Goal: Task Accomplishment & Management: Manage account settings

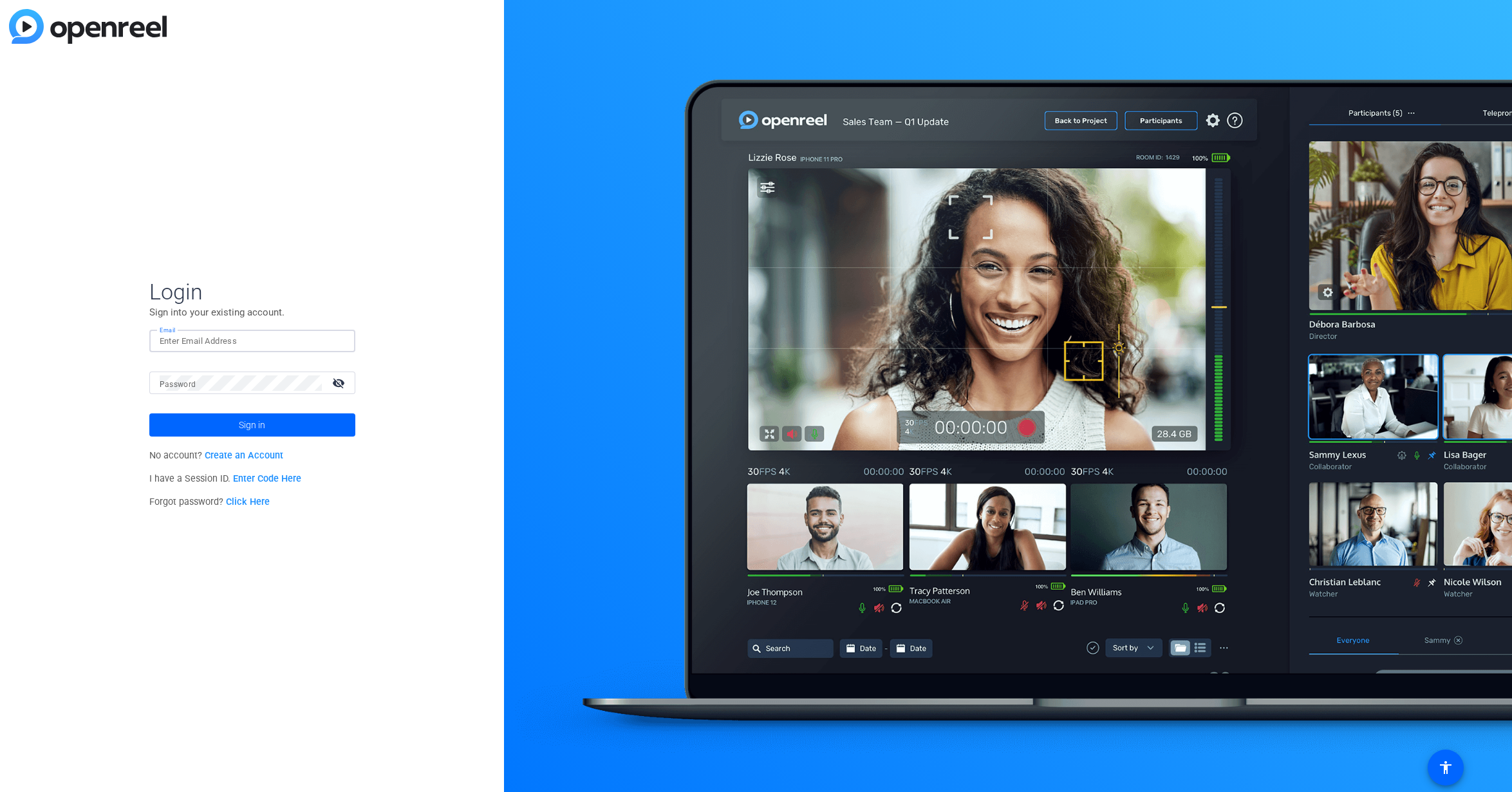
drag, startPoint x: 6, startPoint y: 236, endPoint x: 190, endPoint y: 342, distance: 212.3
click at [190, 342] on input "Email" at bounding box center [252, 340] width 186 height 15
paste input "[PERSON_NAME][EMAIL_ADDRESS][DOMAIN_NAME]"
type input "[PERSON_NAME][EMAIL_ADDRESS][DOMAIN_NAME]"
click at [301, 422] on span at bounding box center [252, 425] width 206 height 31
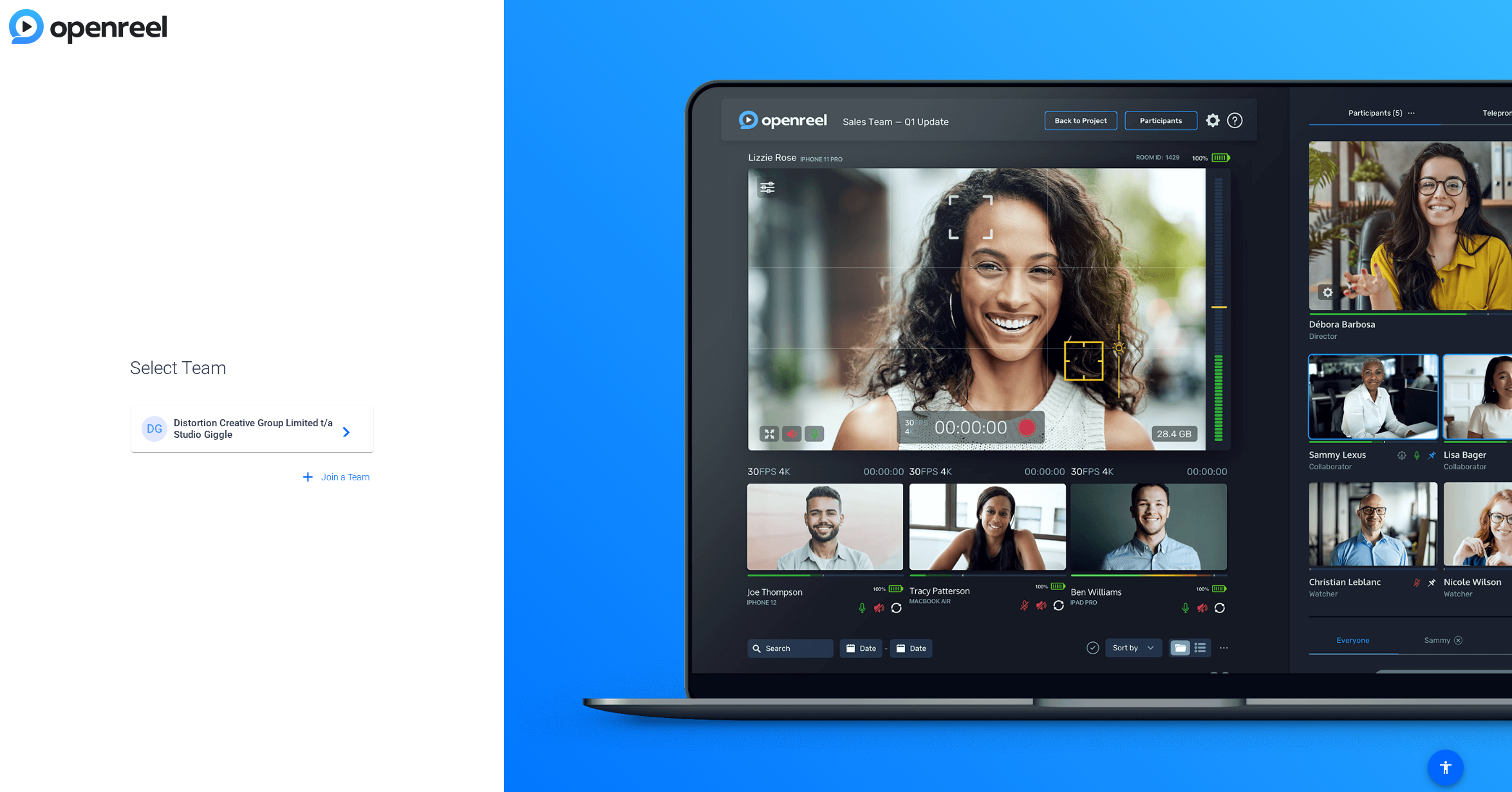
click at [220, 439] on span "Distortion Creative Group Limited t/a Studio Giggle" at bounding box center [254, 429] width 161 height 23
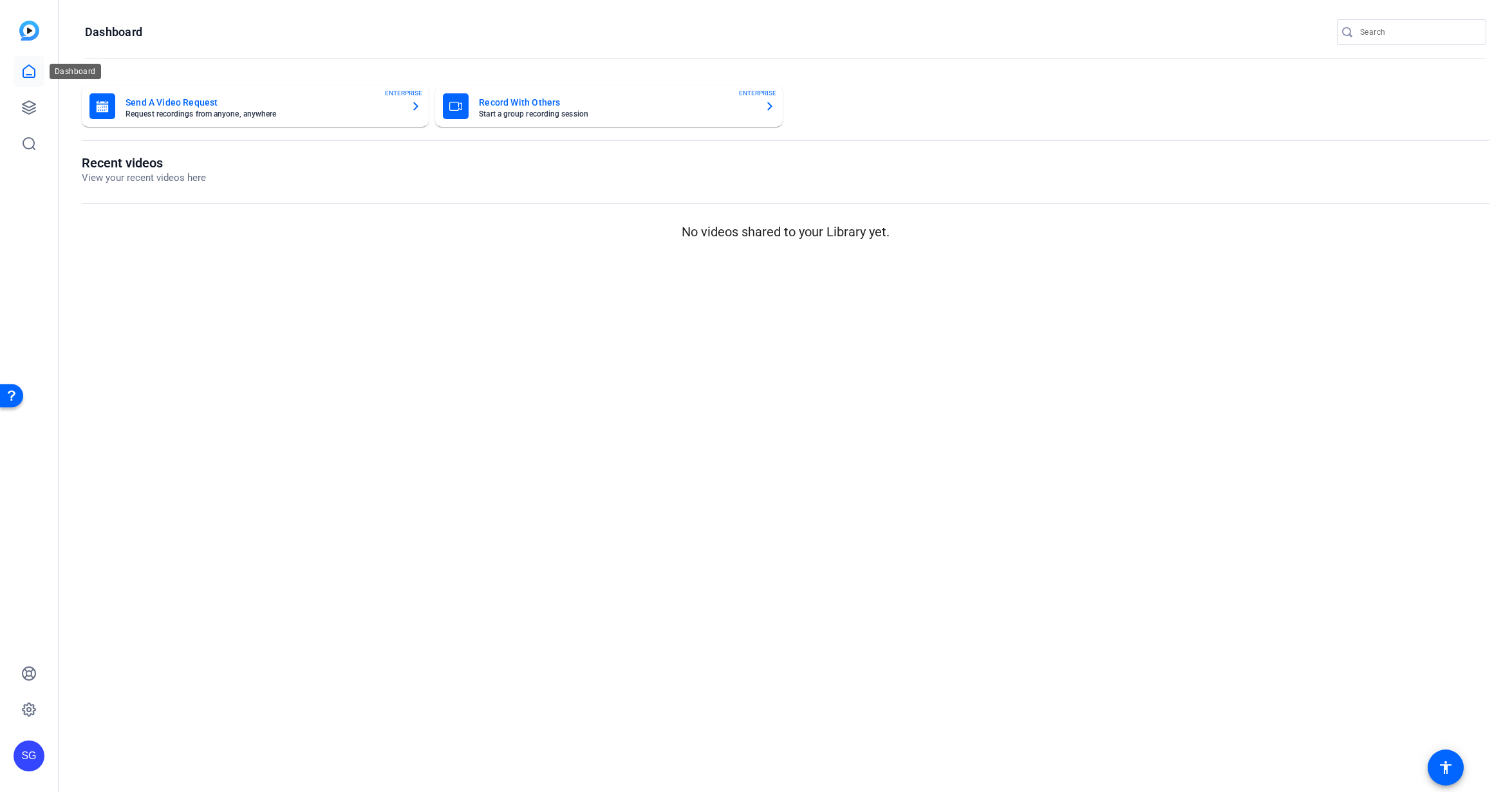
click at [33, 76] on icon at bounding box center [28, 71] width 12 height 12
click at [36, 108] on link at bounding box center [28, 108] width 31 height 31
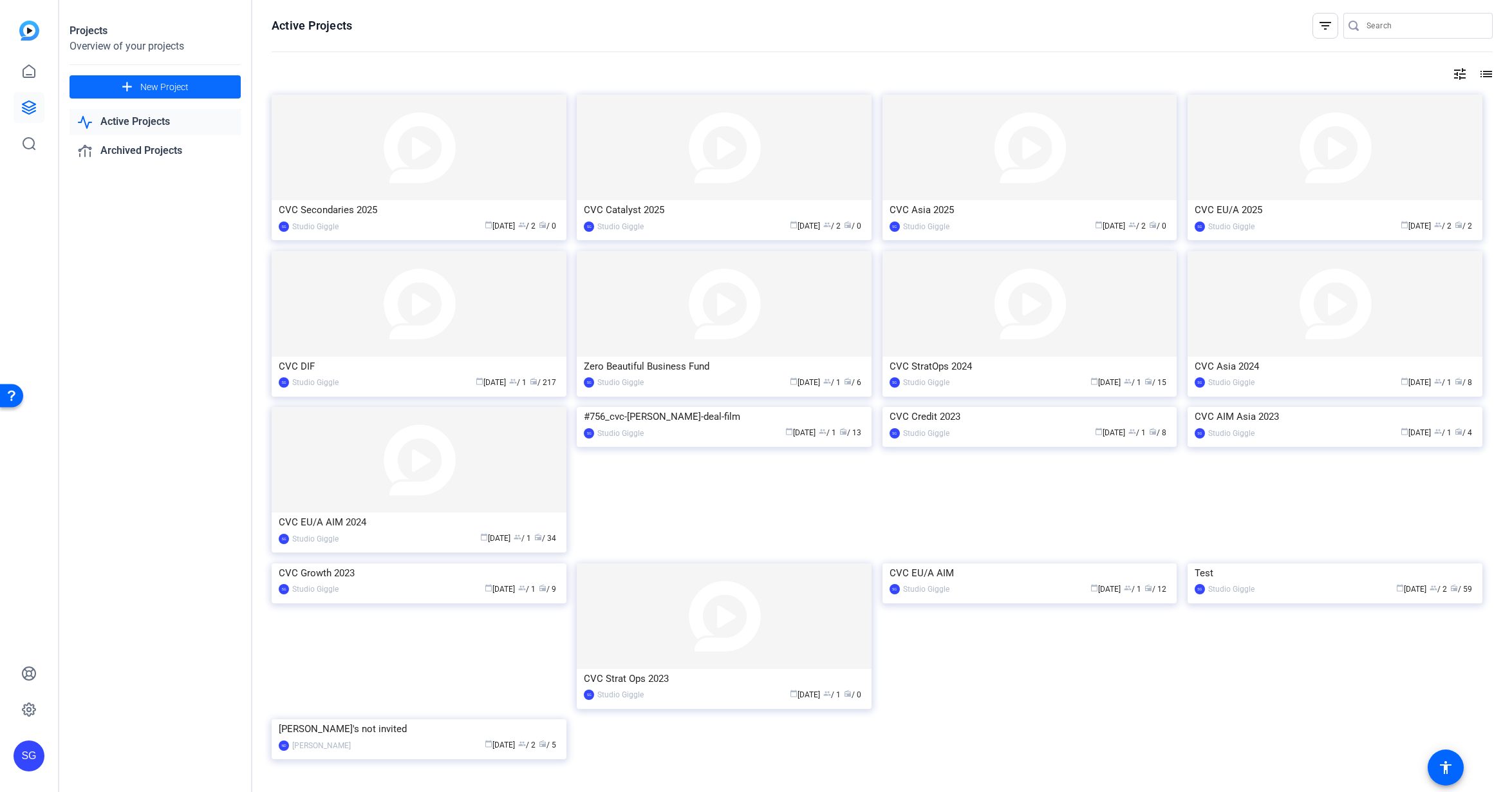
click at [200, 91] on span at bounding box center [155, 86] width 171 height 31
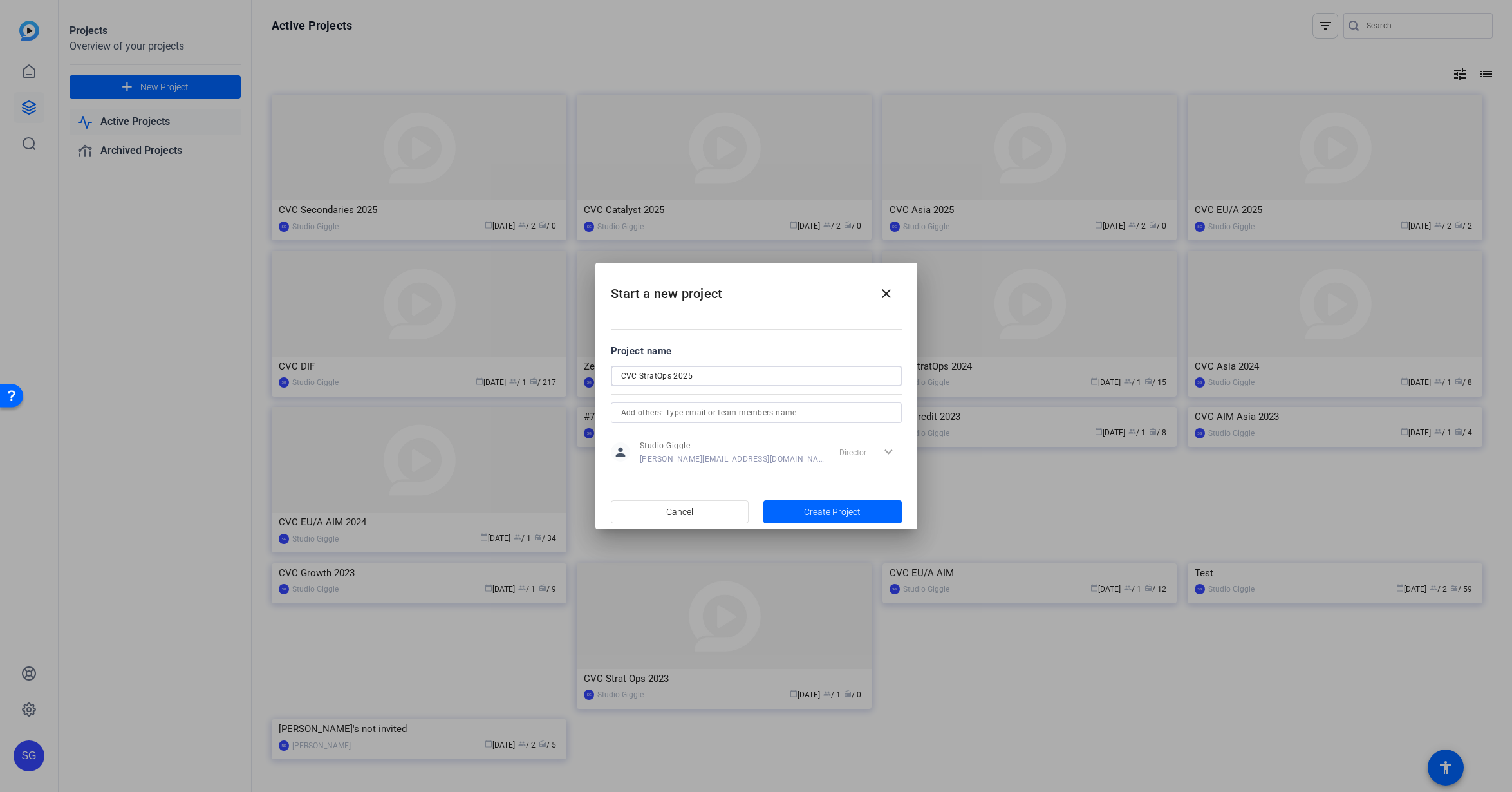
type input "CVC StratOps 2025"
click at [852, 516] on span "Create Project" at bounding box center [832, 512] width 57 height 13
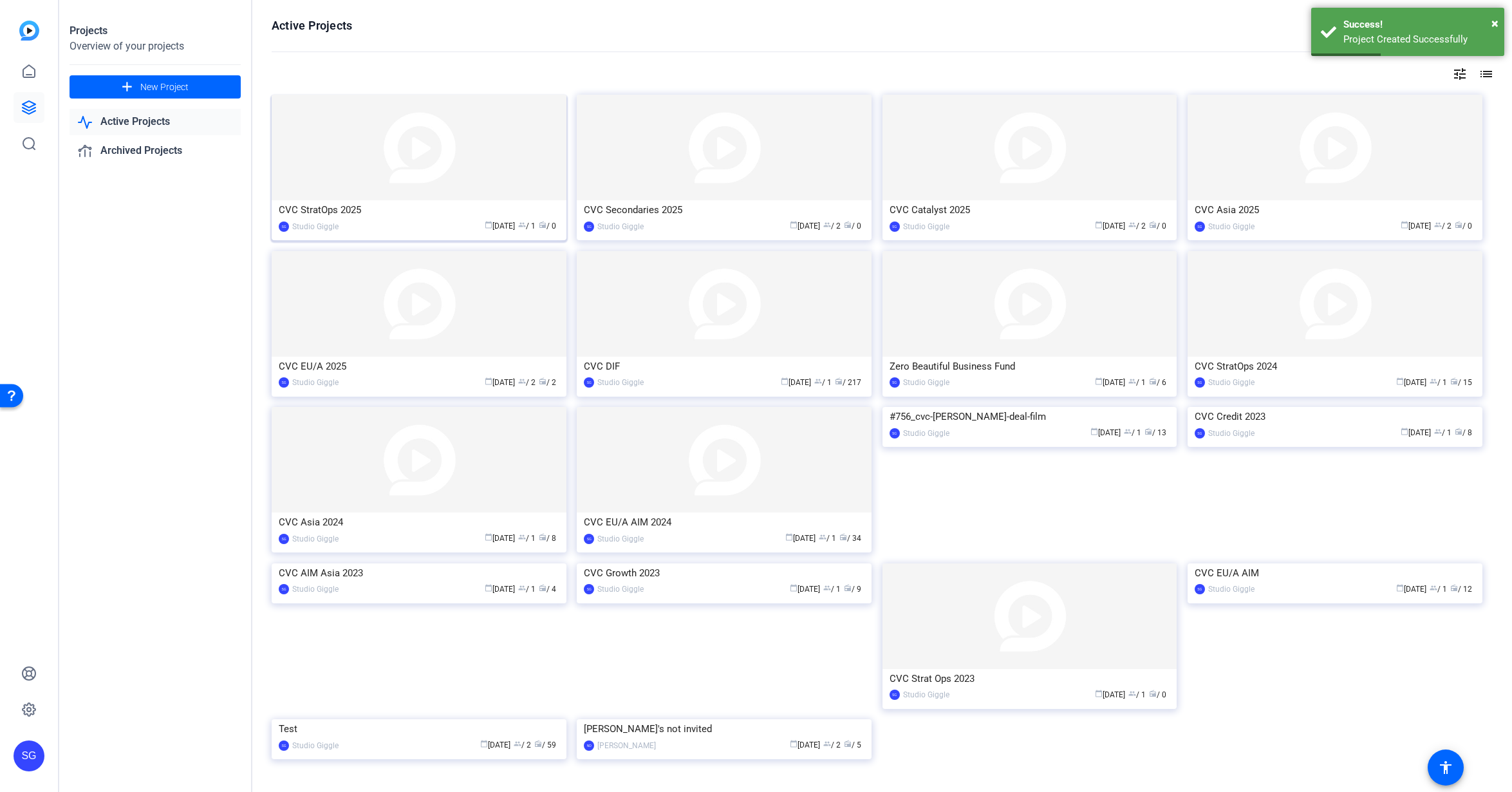
click at [450, 165] on img at bounding box center [419, 148] width 295 height 106
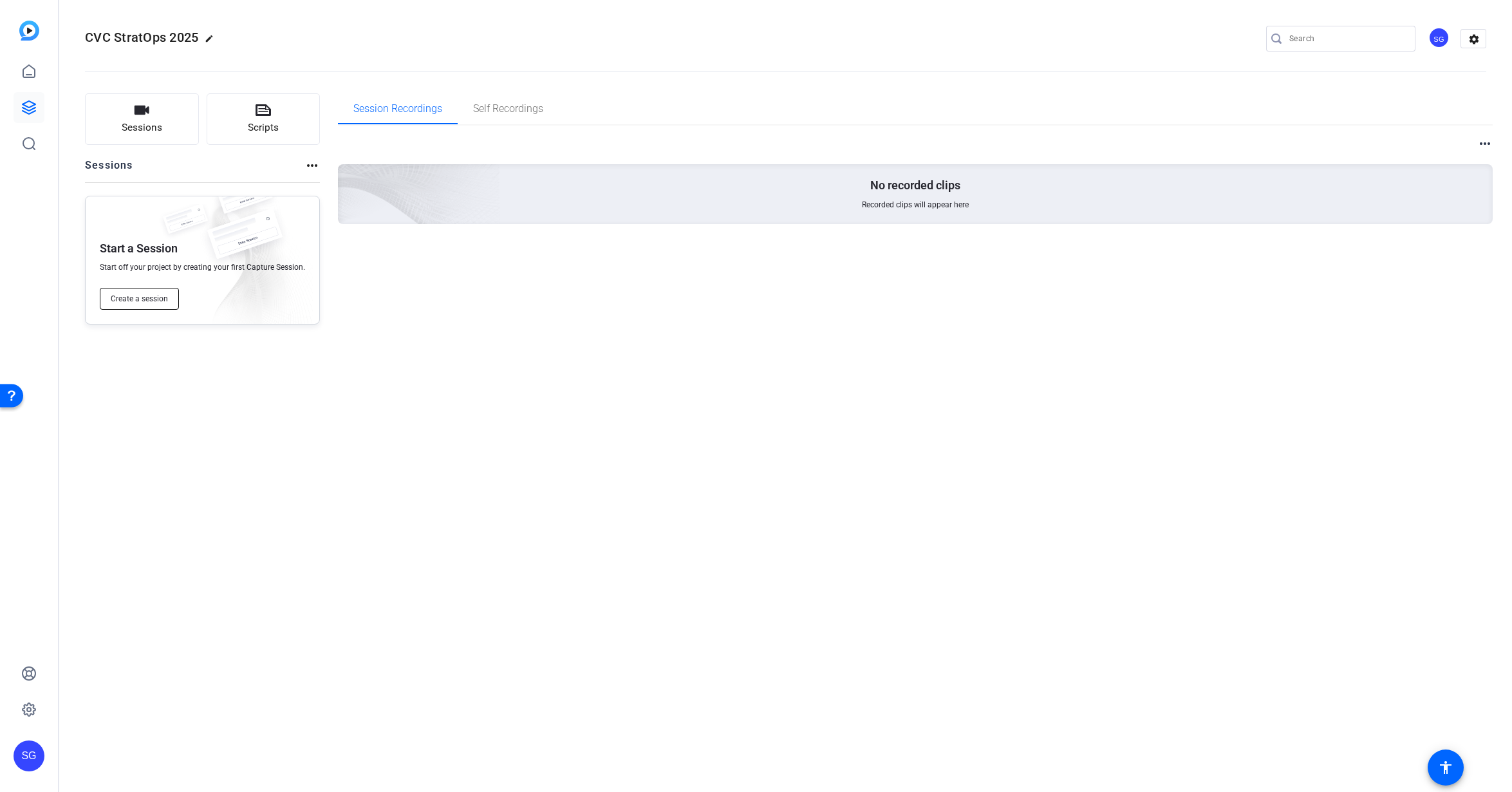
click at [156, 298] on span "Create a session" at bounding box center [139, 299] width 58 height 11
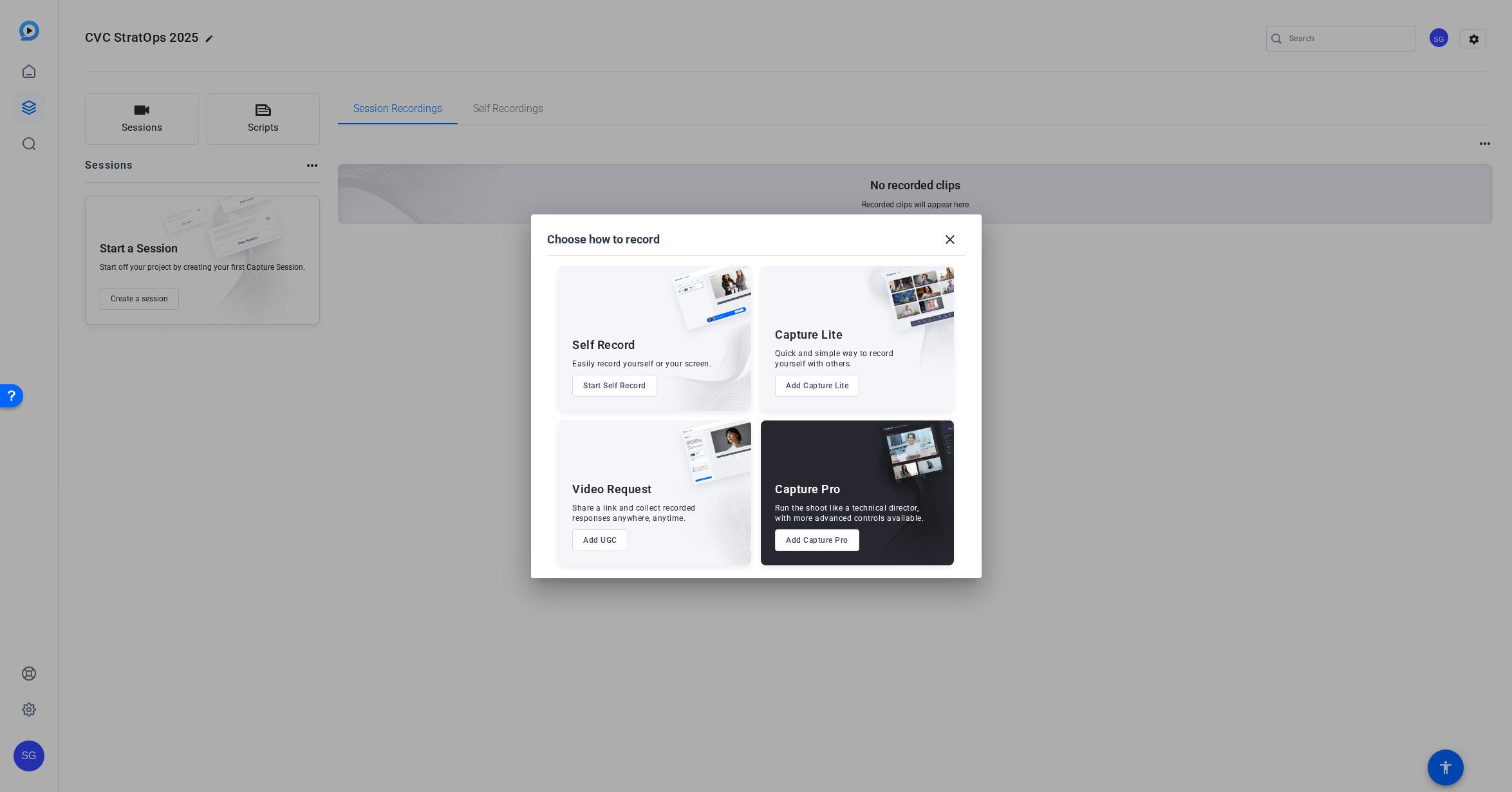
click at [848, 547] on button "Add Capture Pro" at bounding box center [817, 540] width 84 height 22
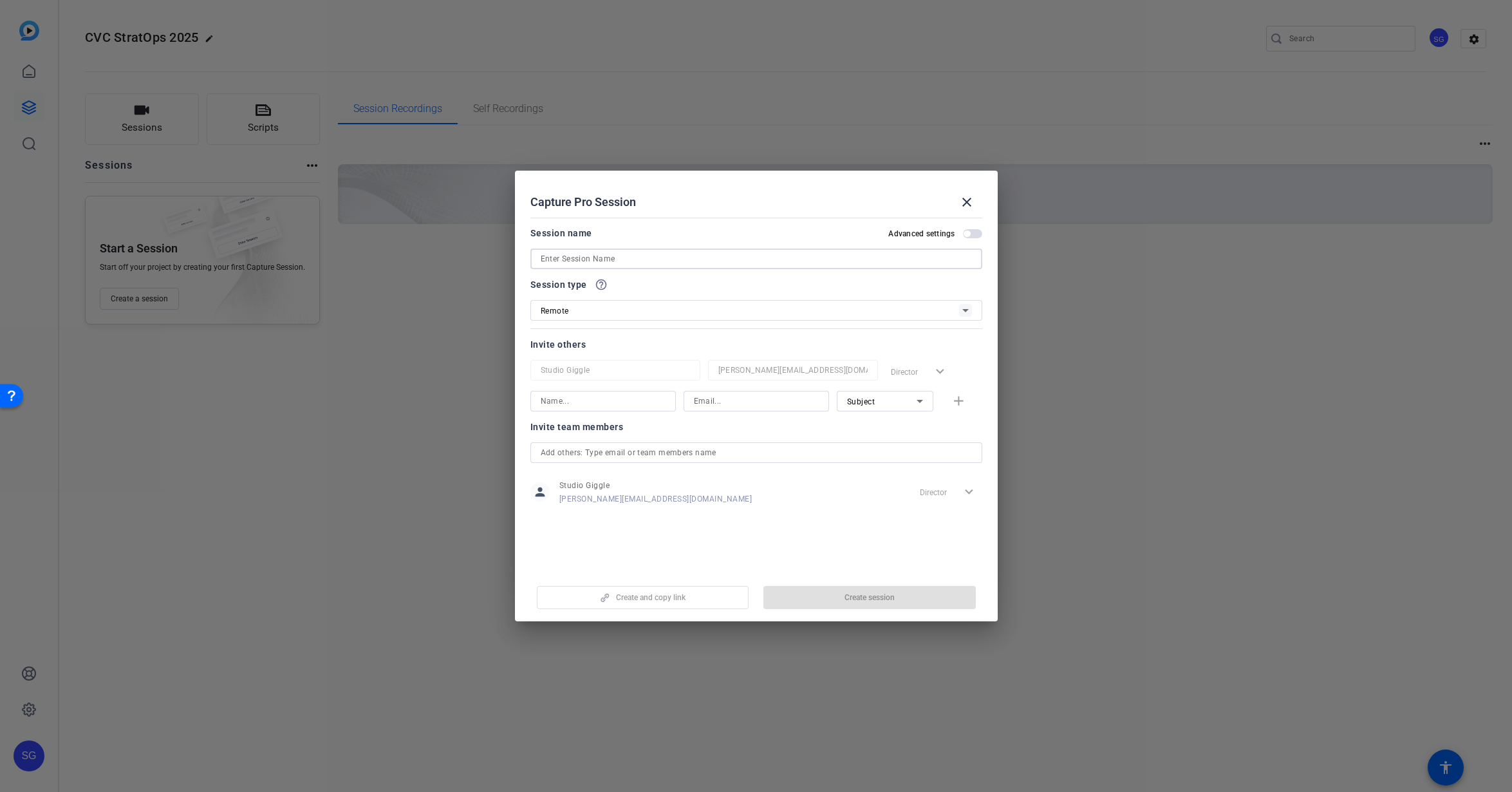
click at [655, 259] on input at bounding box center [757, 259] width 432 height 15
click at [690, 261] on input "CVC AIM [PERSON_NAME] filming with [PERSON_NAME]" at bounding box center [757, 259] width 432 height 15
click at [967, 236] on span "button" at bounding box center [967, 233] width 6 height 6
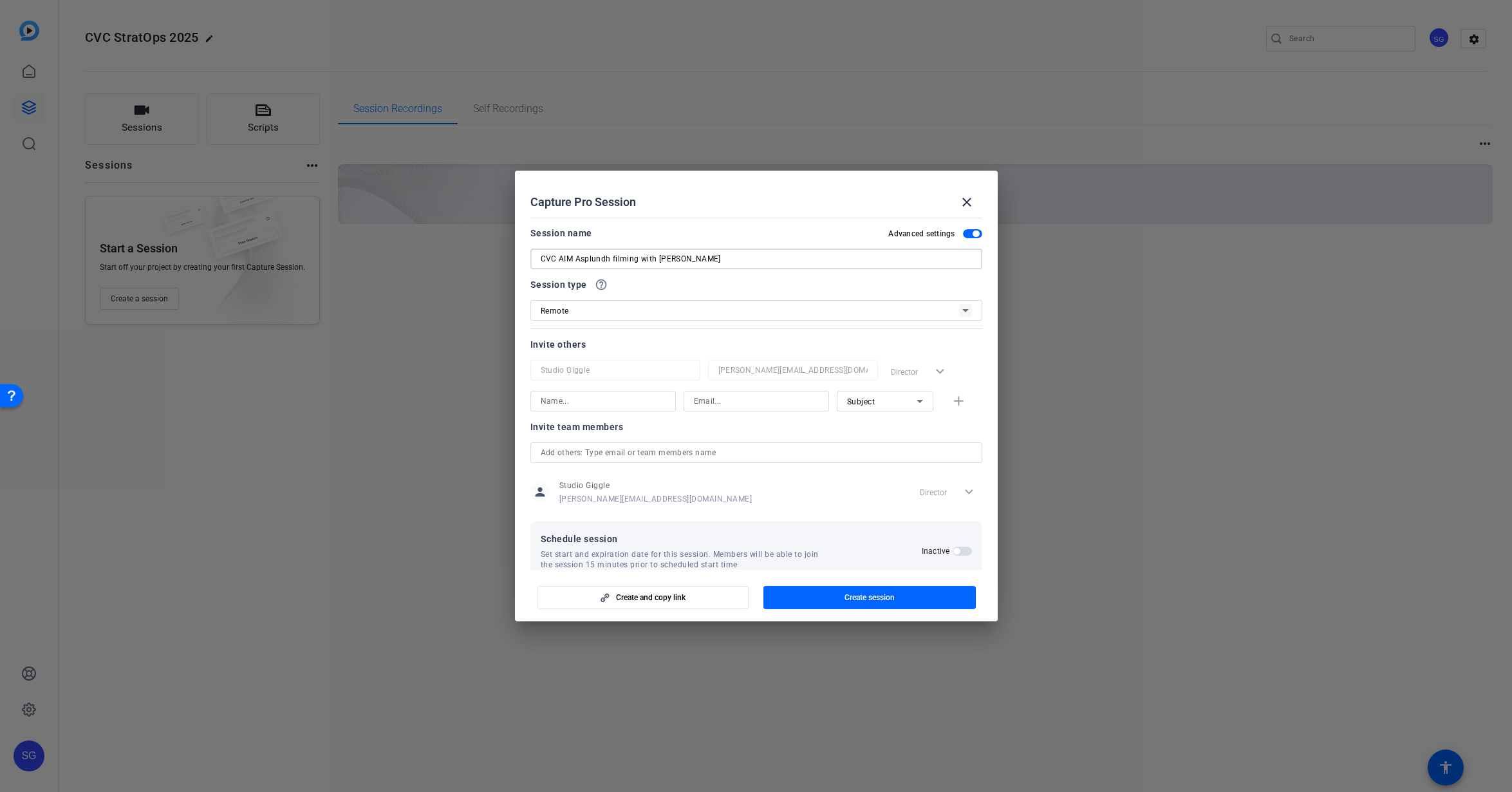
click at [577, 259] on input "CVC AIM Asplundh filming with [PERSON_NAME]" at bounding box center [757, 259] width 432 height 15
click at [706, 253] on input "Asplundh filming with [PERSON_NAME]" at bounding box center [757, 259] width 432 height 15
type input "[PERSON_NAME] filming with [PERSON_NAME], CEO"
click at [921, 596] on span "button" at bounding box center [870, 597] width 212 height 31
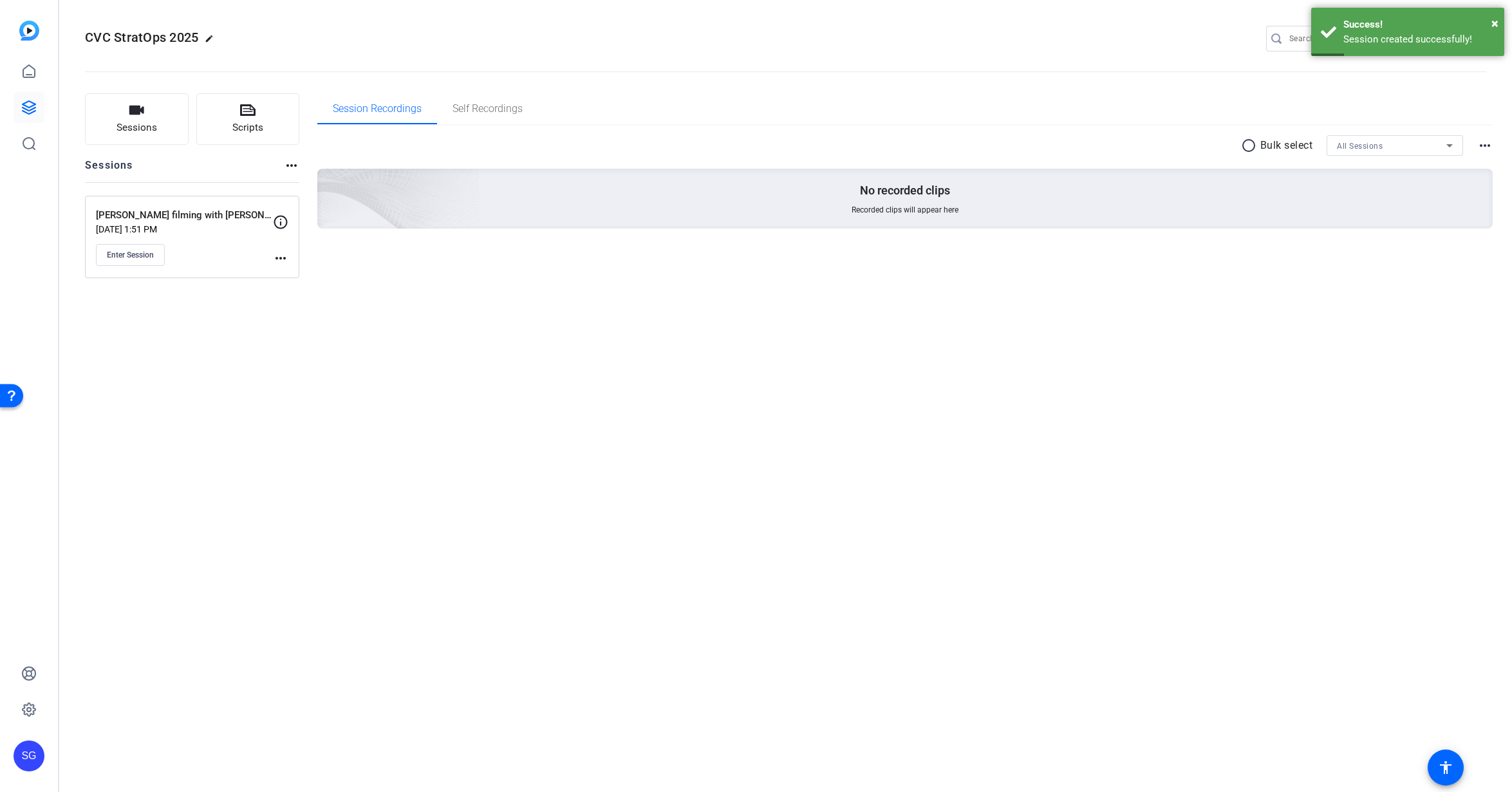
click at [275, 257] on mat-icon "more_horiz" at bounding box center [280, 258] width 15 height 15
click at [302, 273] on span "Edit Session" at bounding box center [313, 276] width 59 height 15
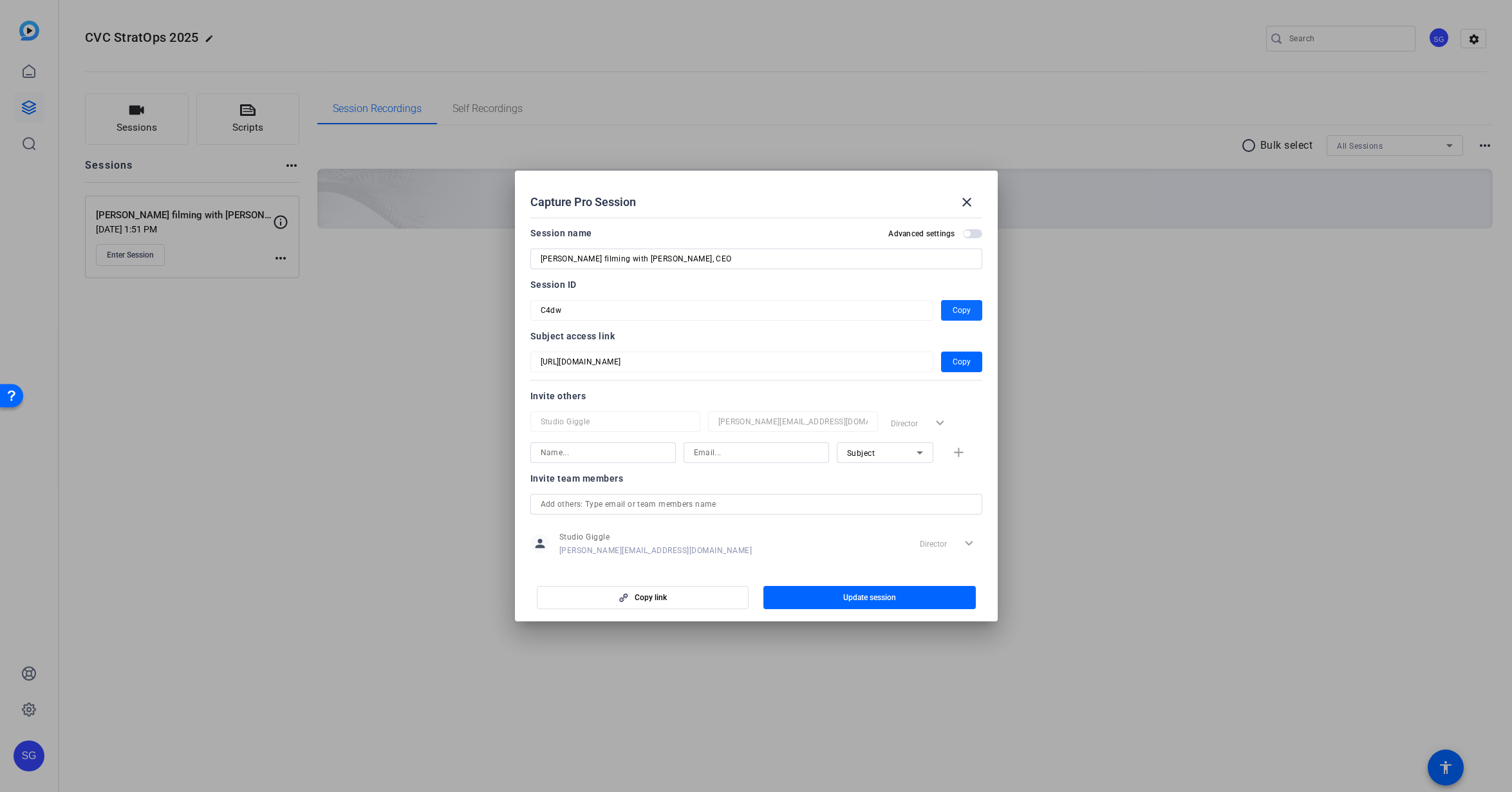
click at [955, 310] on span "Copy" at bounding box center [962, 310] width 18 height 15
click at [970, 204] on mat-icon "close" at bounding box center [967, 202] width 15 height 15
